Goal: Navigation & Orientation: Find specific page/section

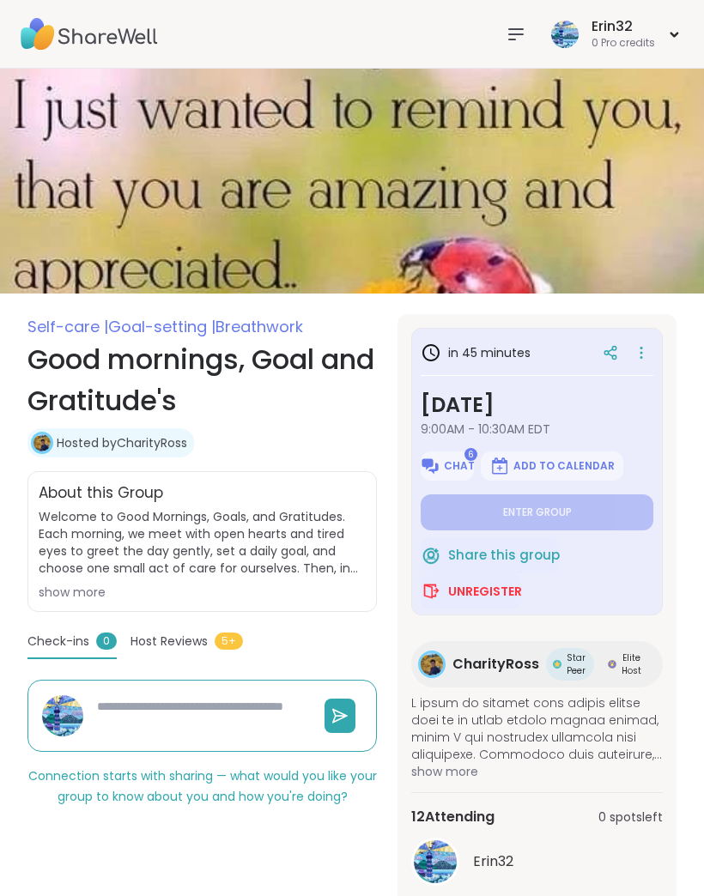
click at [617, 51] on div "0 Pro credits" at bounding box center [623, 43] width 64 height 15
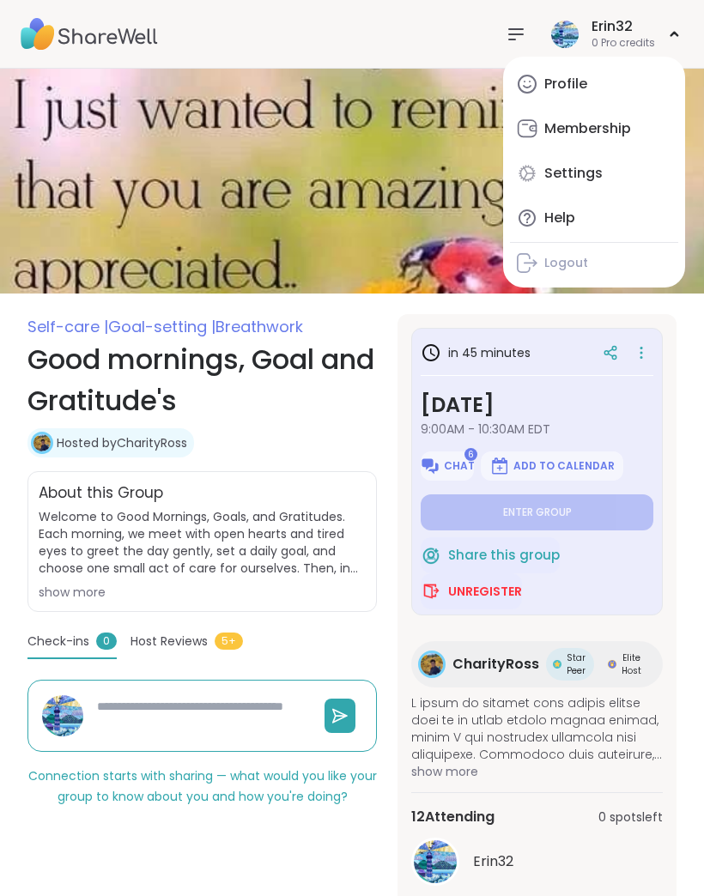
click at [578, 99] on link "Profile" at bounding box center [594, 84] width 168 height 41
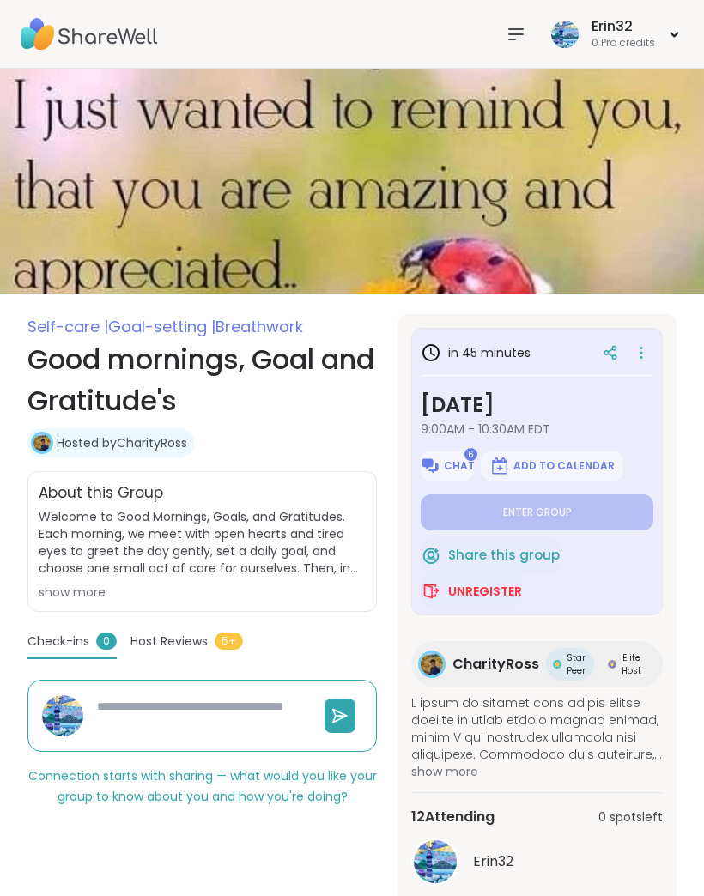
type textarea "*"
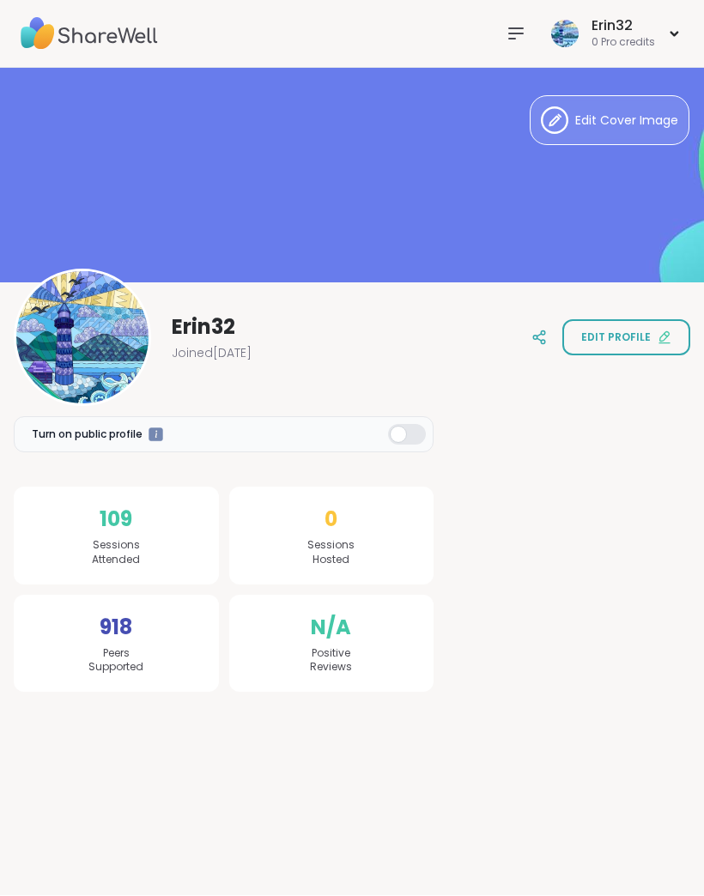
click at [503, 27] on div at bounding box center [516, 34] width 34 height 34
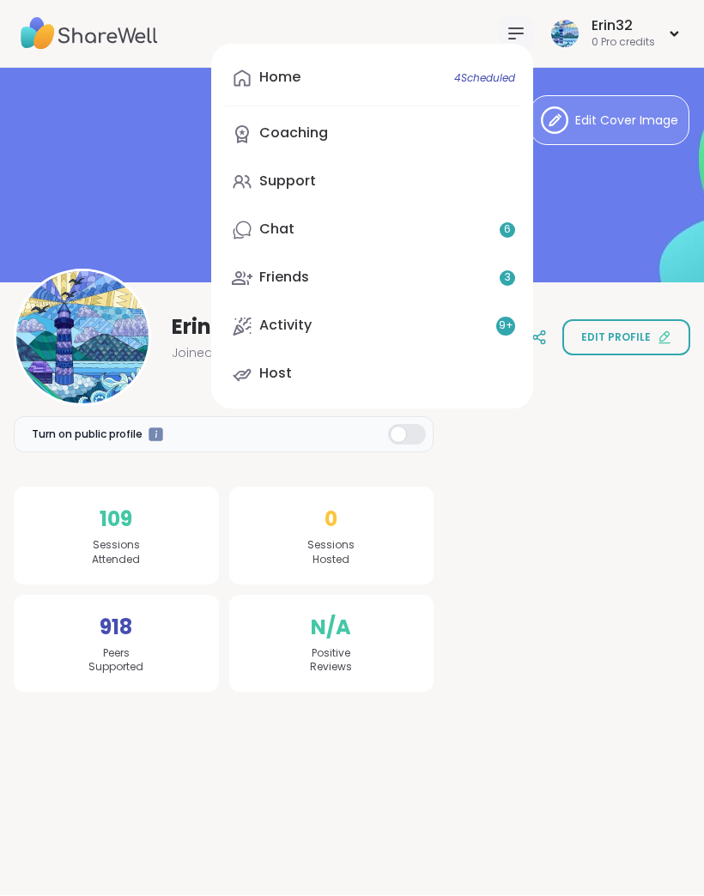
click at [450, 138] on link "Coaching" at bounding box center [372, 134] width 294 height 41
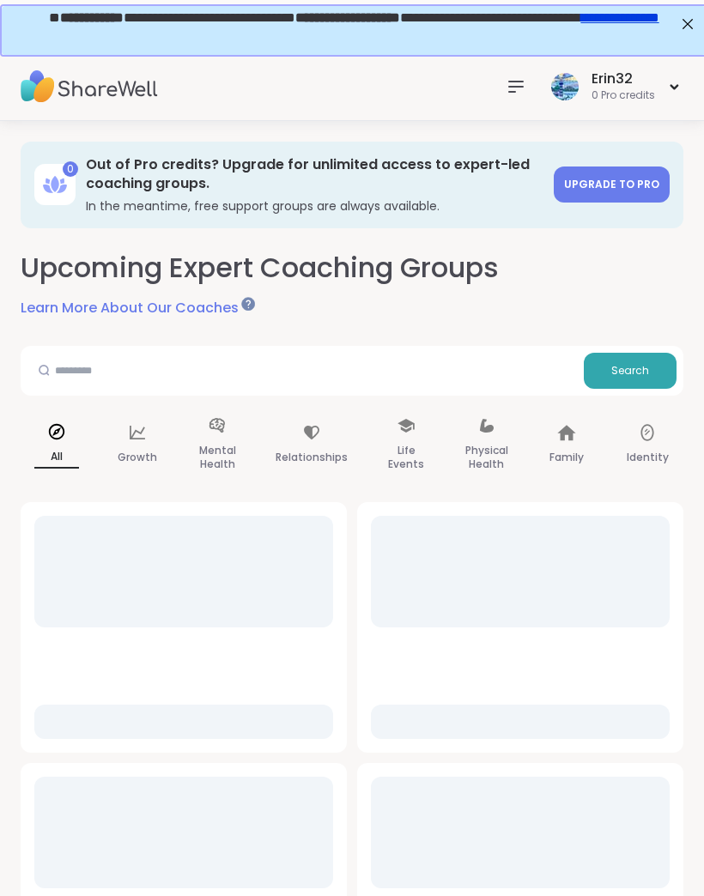
click at [499, 85] on div at bounding box center [516, 87] width 34 height 34
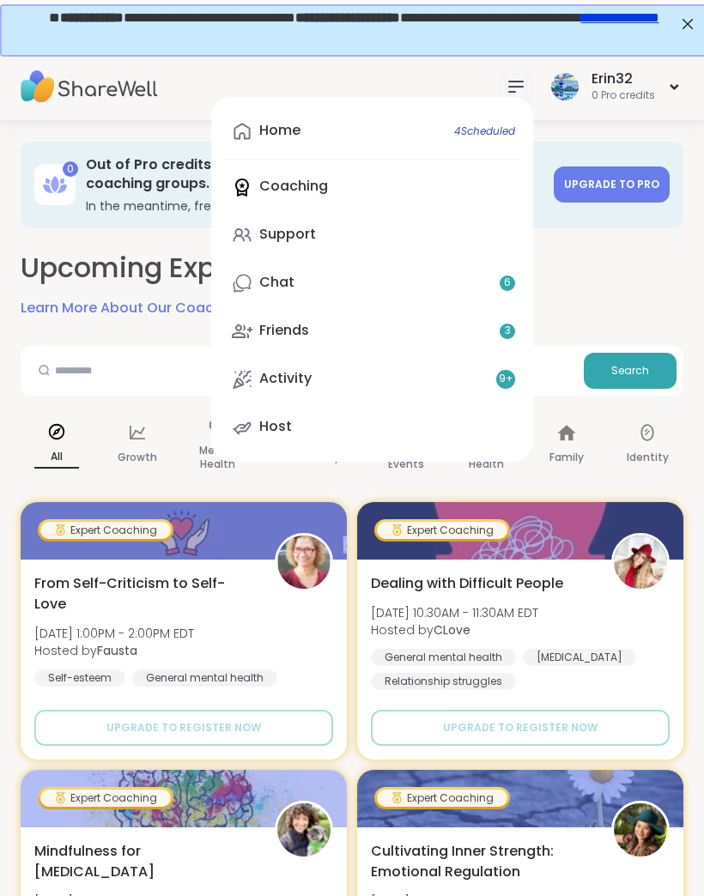
click at [478, 121] on link "Home 4 Scheduled" at bounding box center [372, 131] width 294 height 41
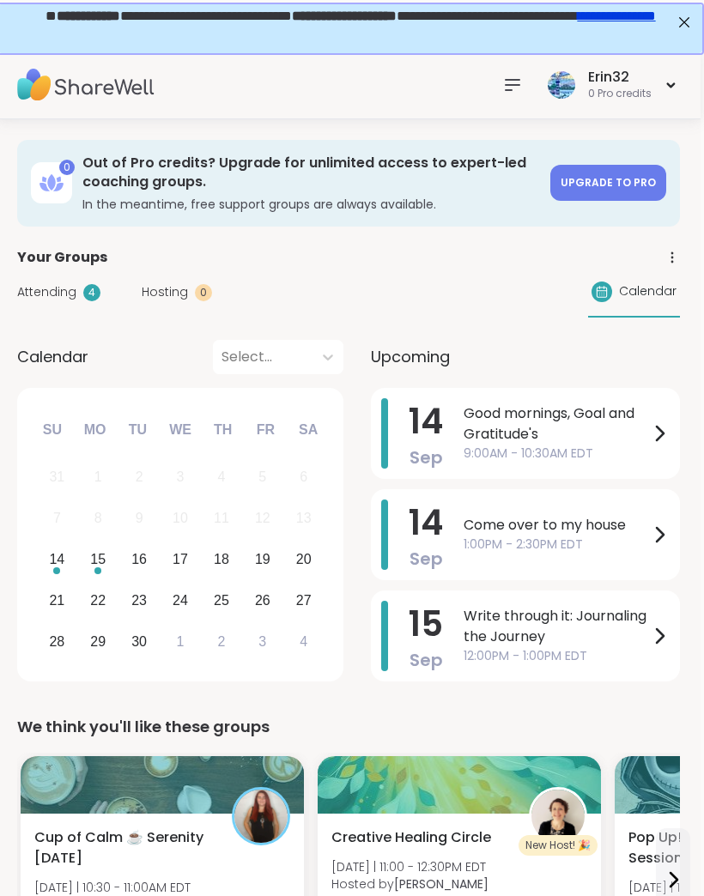
scroll to position [0, 3]
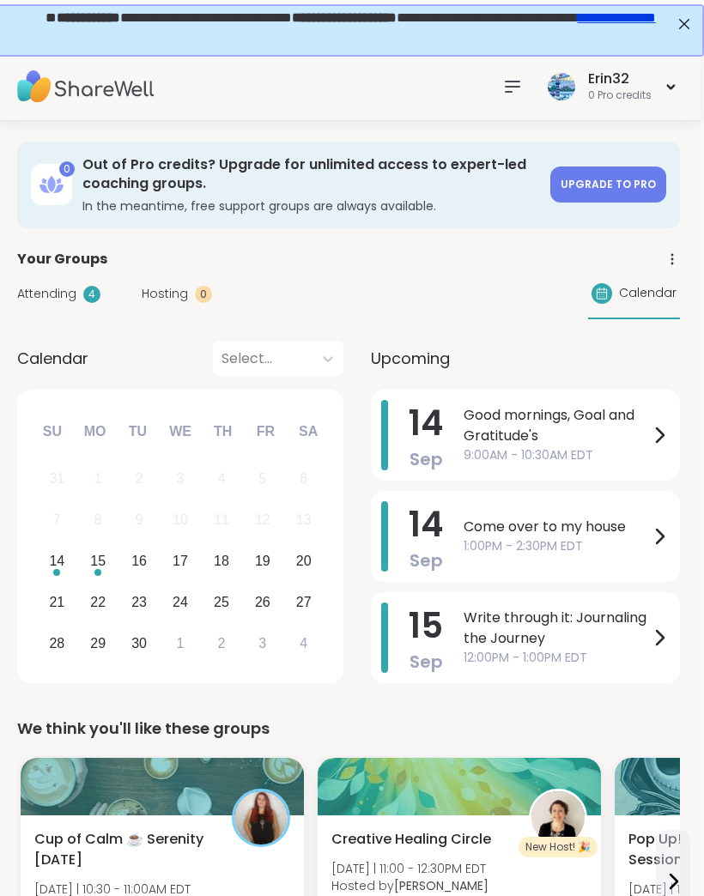
click at [488, 106] on div "Erin32 0 Pro credits" at bounding box center [349, 86] width 704 height 69
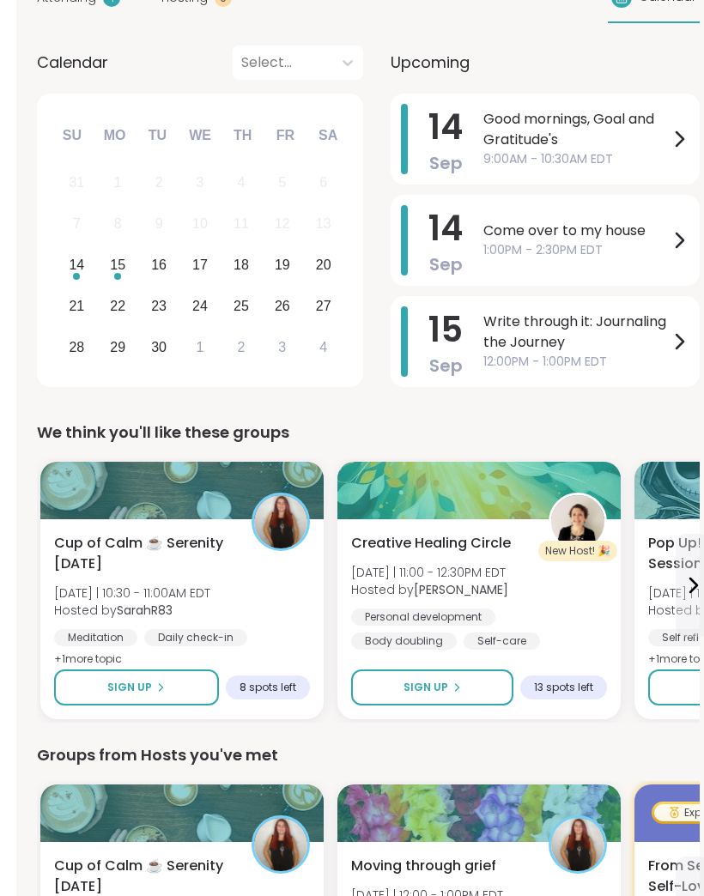
scroll to position [311, 0]
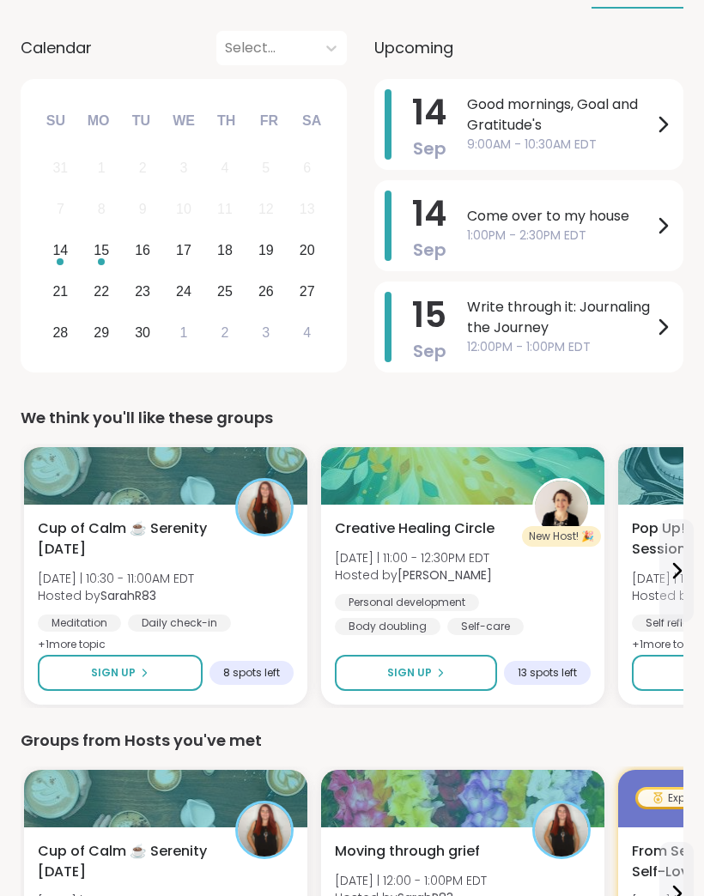
click at [534, 124] on span "Good mornings, Goal and Gratitude's" at bounding box center [559, 114] width 185 height 41
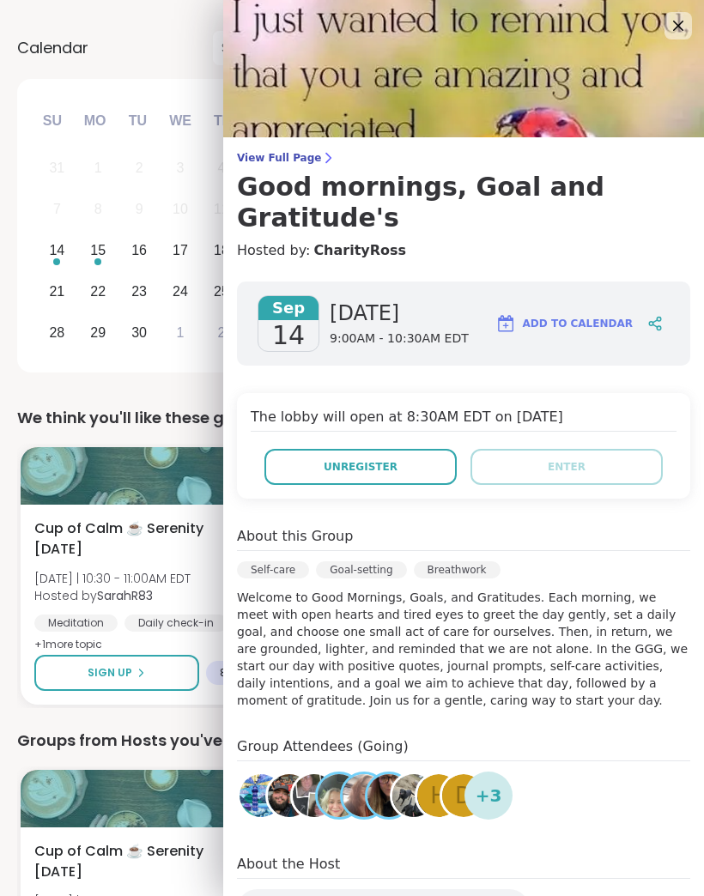
scroll to position [0, 0]
click at [657, 44] on img at bounding box center [463, 68] width 481 height 137
click at [660, 22] on img at bounding box center [463, 68] width 481 height 137
click at [681, 31] on icon at bounding box center [678, 25] width 21 height 21
